Goal: Information Seeking & Learning: Learn about a topic

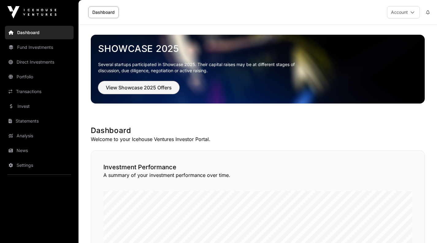
click at [129, 87] on span "View Showcase 2025 Offers" at bounding box center [139, 87] width 66 height 7
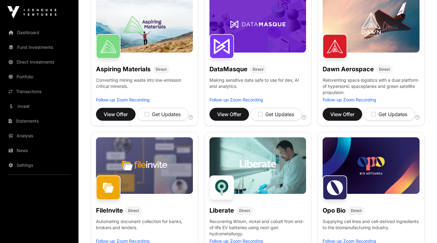
scroll to position [107, 0]
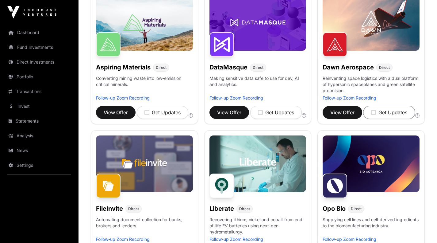
click at [375, 113] on icon "button" at bounding box center [373, 112] width 5 height 6
click at [340, 111] on span "View Offer" at bounding box center [342, 112] width 24 height 7
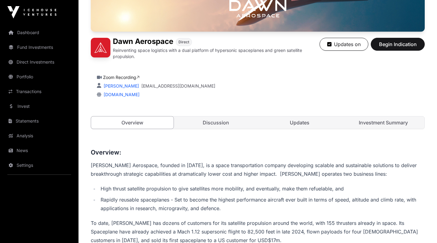
scroll to position [121, 0]
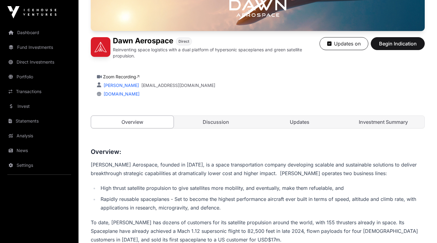
click at [213, 123] on link "Discussion" at bounding box center [216, 122] width 82 height 12
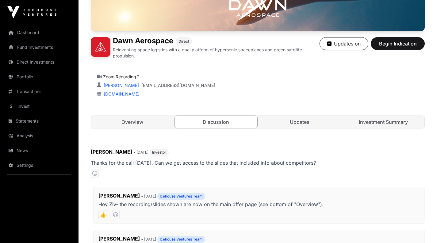
click at [297, 120] on link "Updates" at bounding box center [299, 122] width 82 height 12
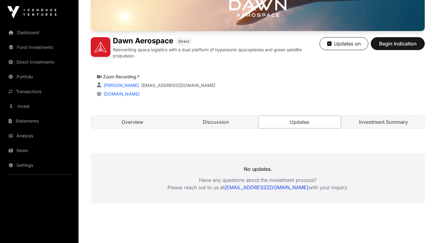
click at [369, 118] on link "Investment Summary" at bounding box center [383, 122] width 82 height 12
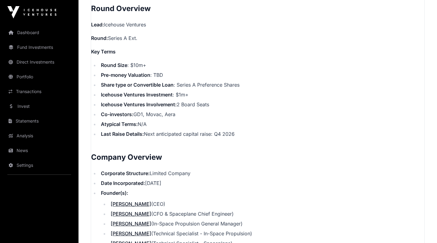
scroll to position [576, 0]
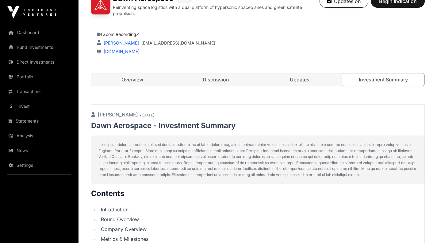
scroll to position [178, 0]
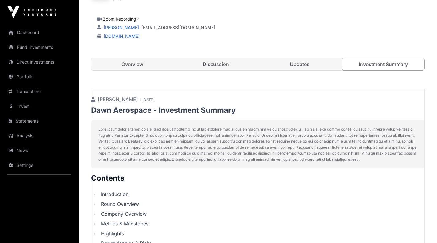
click at [160, 27] on link "[EMAIL_ADDRESS][DOMAIN_NAME]" at bounding box center [178, 28] width 74 height 6
click at [176, 27] on link "[EMAIL_ADDRESS][DOMAIN_NAME]" at bounding box center [178, 28] width 74 height 6
click at [131, 62] on link "Overview" at bounding box center [132, 64] width 82 height 12
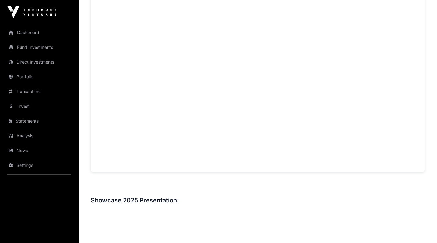
scroll to position [510, 0]
